Goal: Task Accomplishment & Management: Use online tool/utility

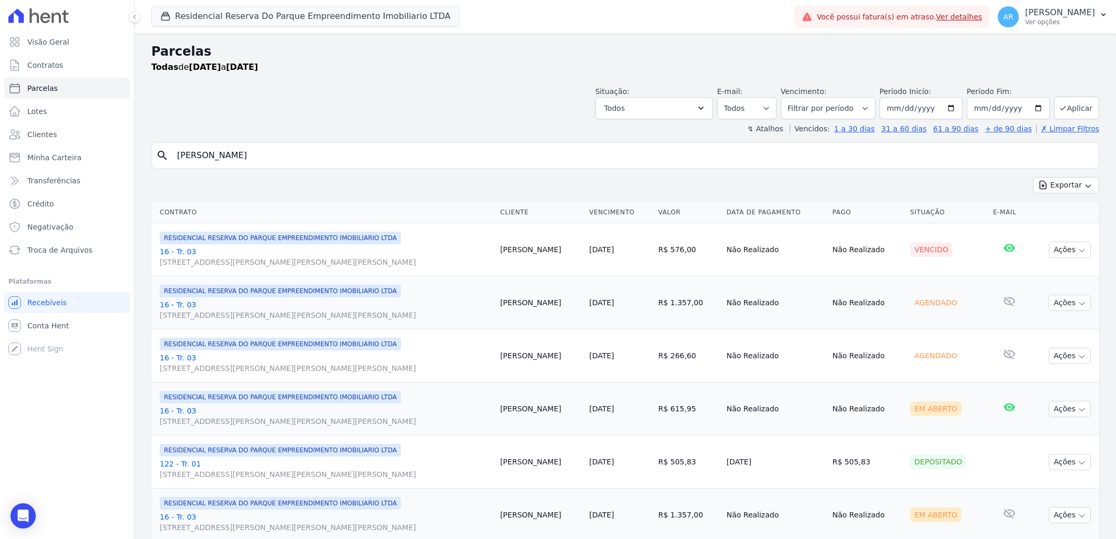
select select
click at [62, 302] on link "Recebíveis" at bounding box center [67, 302] width 126 height 21
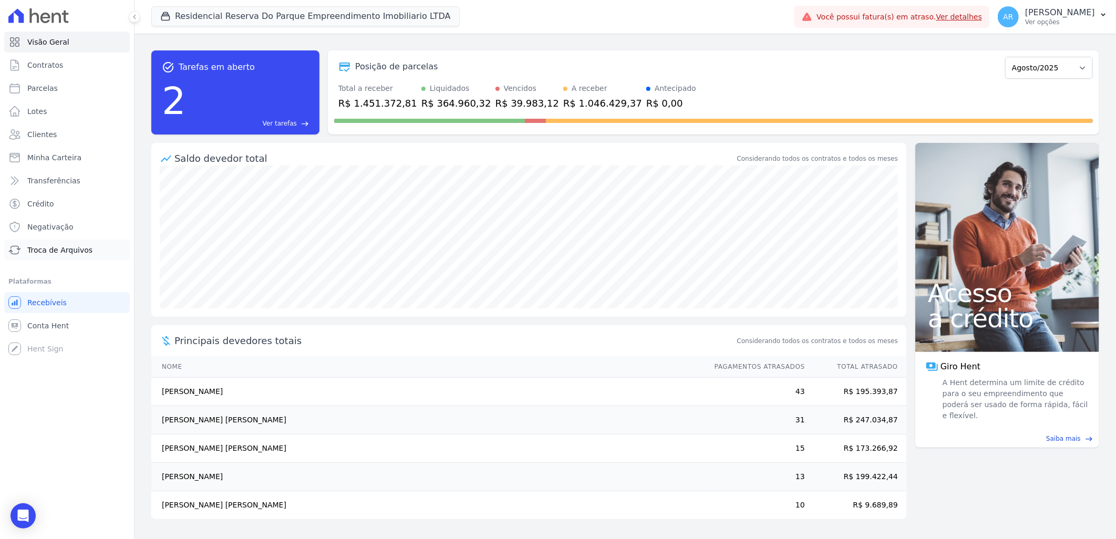
click at [66, 251] on span "Troca de Arquivos" at bounding box center [59, 250] width 65 height 11
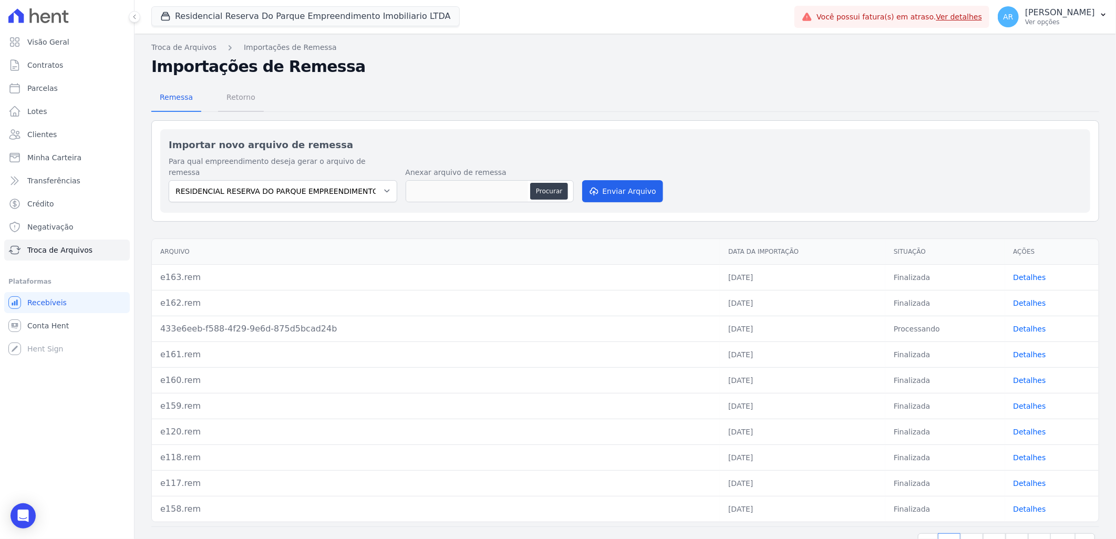
click at [249, 96] on span "Retorno" at bounding box center [241, 97] width 42 height 21
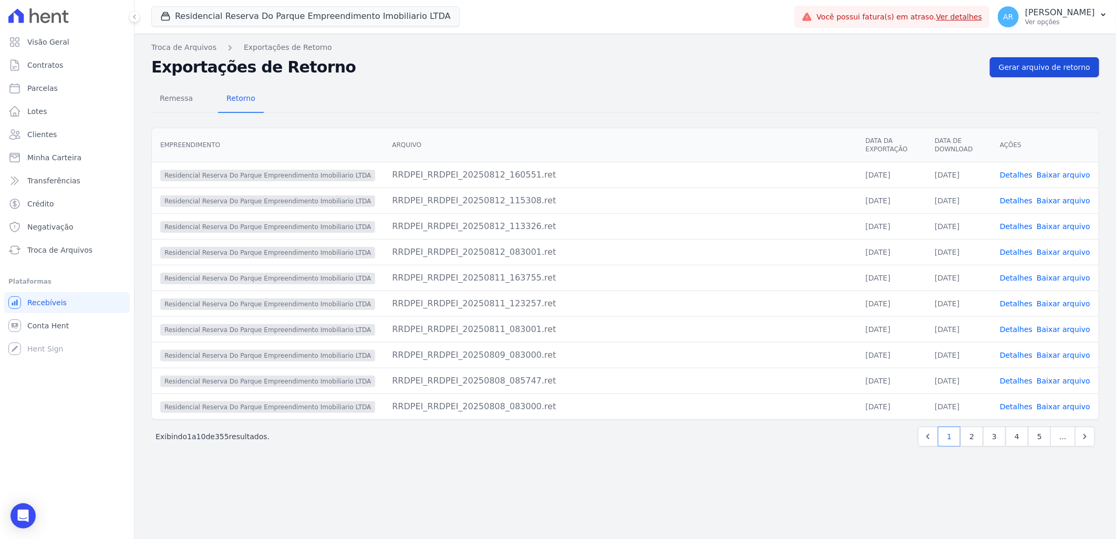
click at [1040, 62] on span "Gerar arquivo de retorno" at bounding box center [1044, 67] width 91 height 11
